Goal: Information Seeking & Learning: Learn about a topic

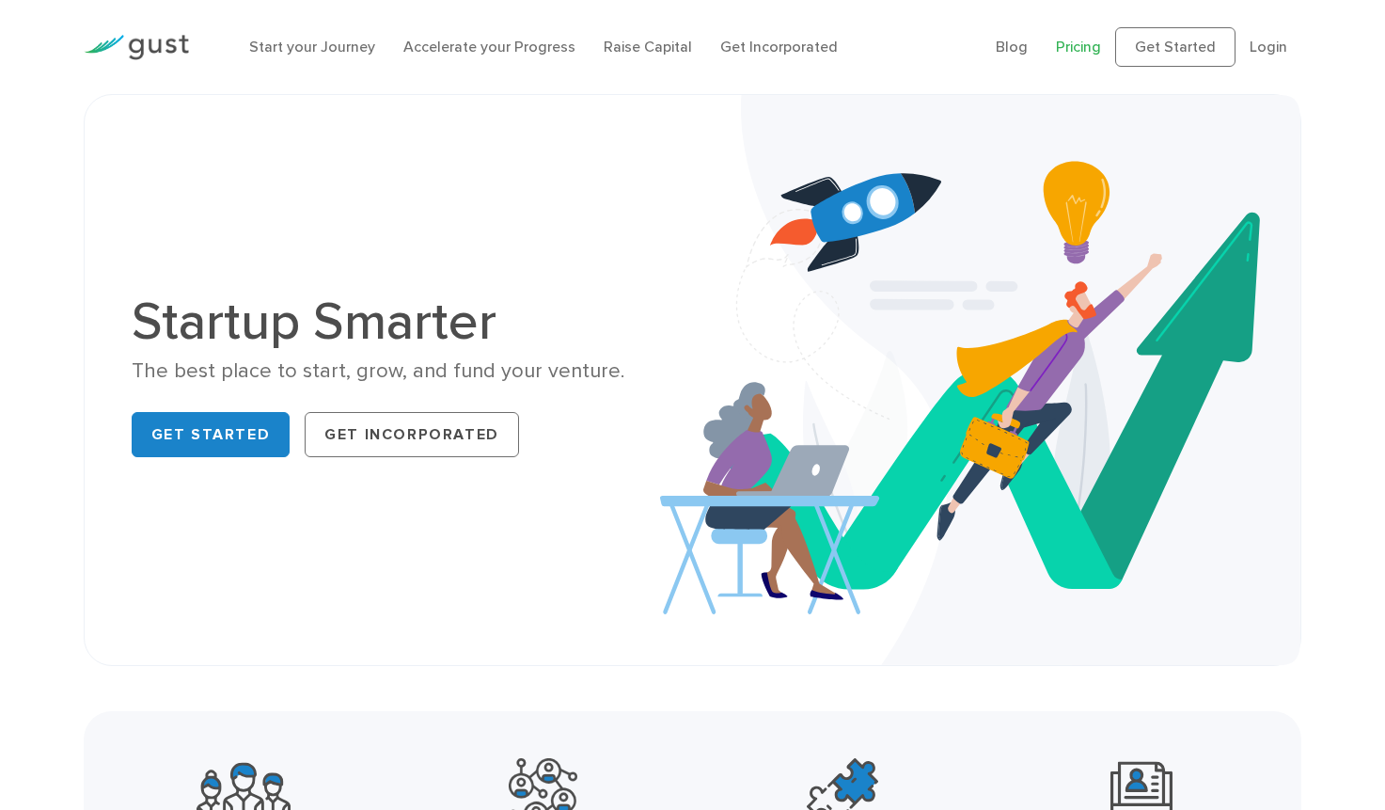
click at [1076, 45] on link "Pricing" at bounding box center [1078, 47] width 45 height 18
click at [621, 47] on link "Raise Capital" at bounding box center [648, 47] width 88 height 18
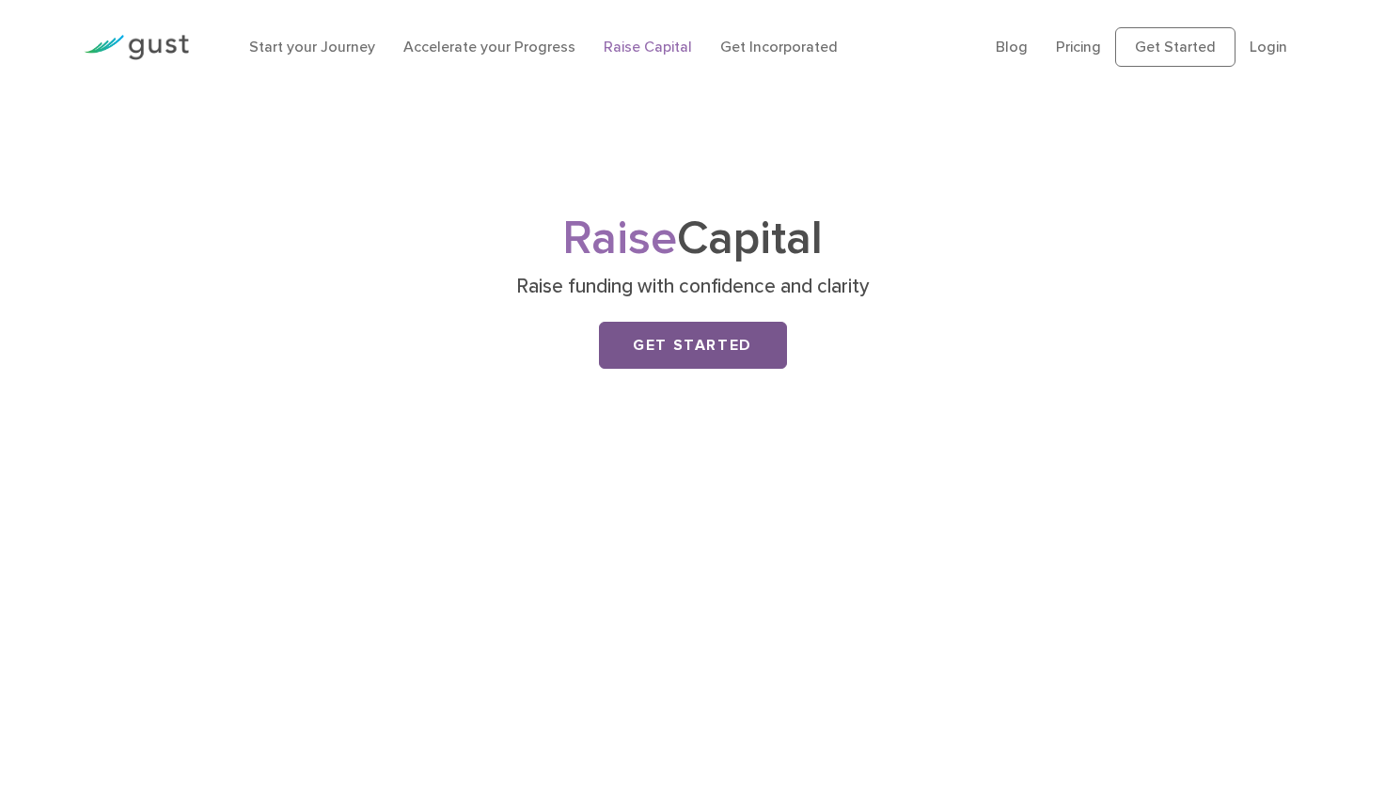
click at [649, 330] on link "Get Started" at bounding box center [693, 345] width 188 height 47
